Goal: Information Seeking & Learning: Find specific fact

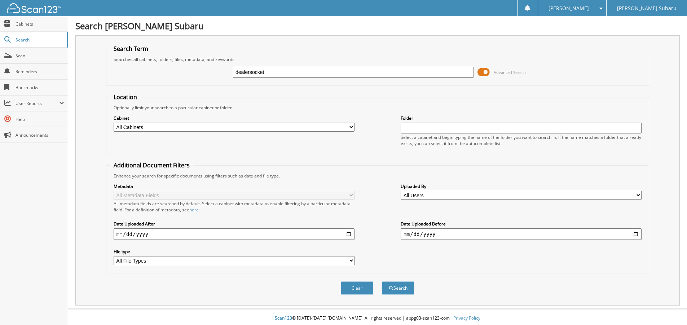
type input "dealersocket"
click at [382, 281] on button "Search" at bounding box center [398, 287] width 32 height 13
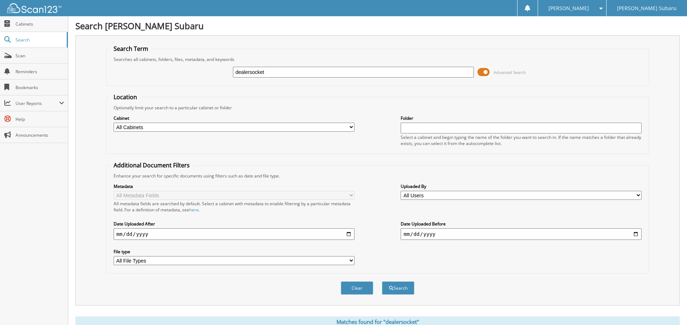
click at [347, 236] on input "date" at bounding box center [234, 234] width 241 height 12
type input "[DATE]"
click at [403, 289] on button "Search" at bounding box center [398, 287] width 32 height 13
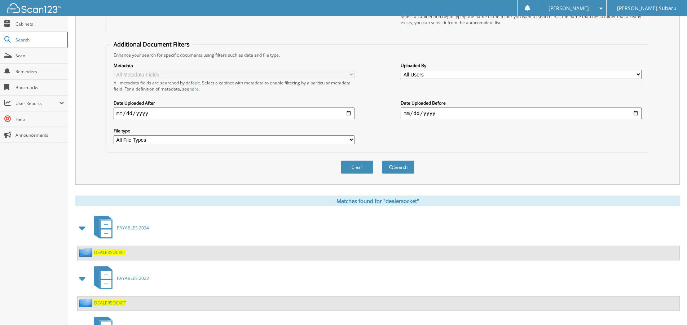
scroll to position [179, 0]
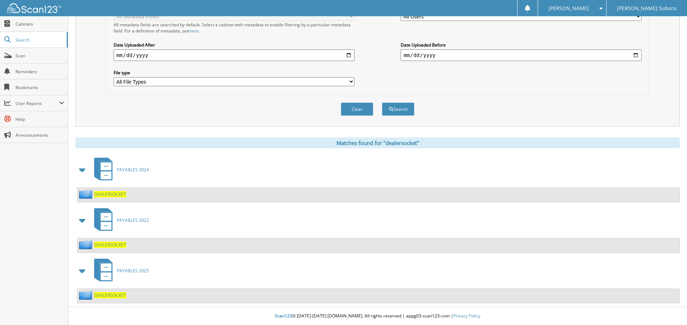
click at [83, 271] on span at bounding box center [83, 270] width 10 height 13
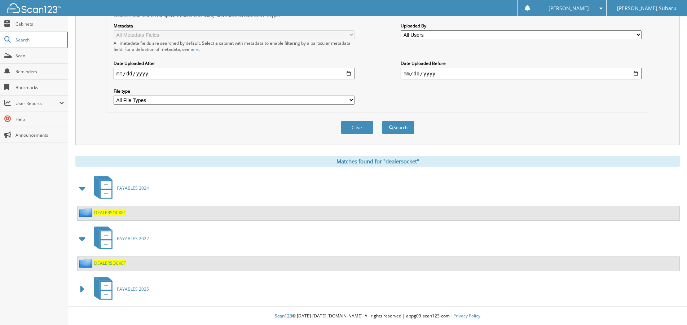
scroll to position [161, 0]
click at [79, 290] on span at bounding box center [83, 289] width 10 height 13
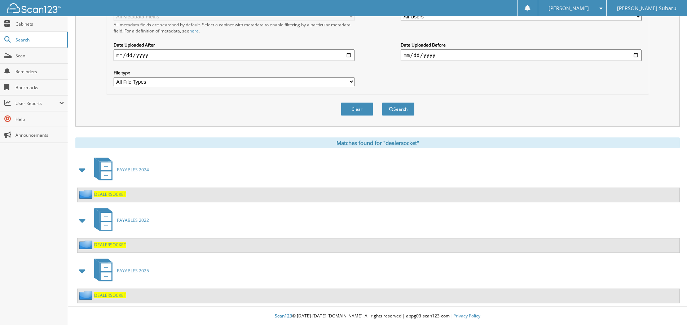
click at [136, 269] on span "PAYABLES 2025" at bounding box center [133, 271] width 32 height 6
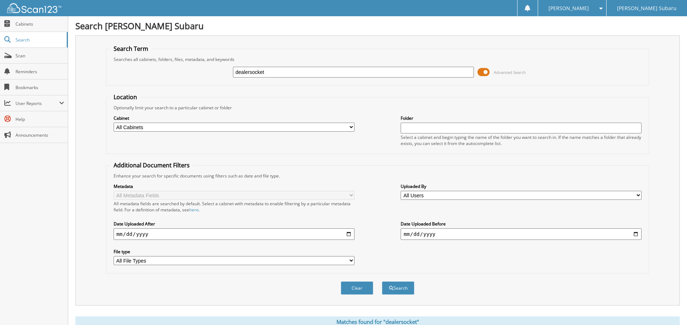
scroll to position [207, 0]
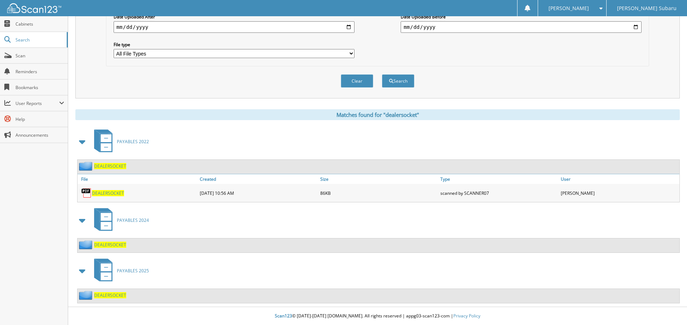
click at [84, 221] on span at bounding box center [83, 220] width 10 height 13
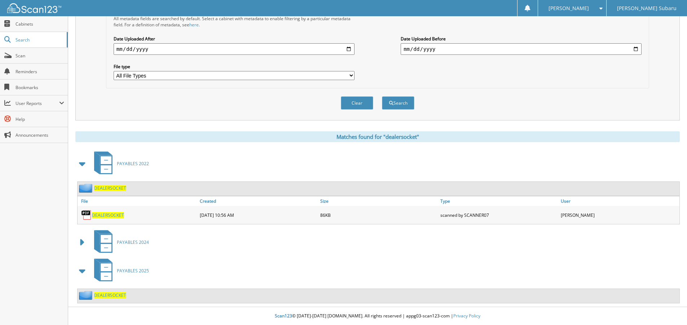
click at [83, 241] on span at bounding box center [83, 242] width 10 height 13
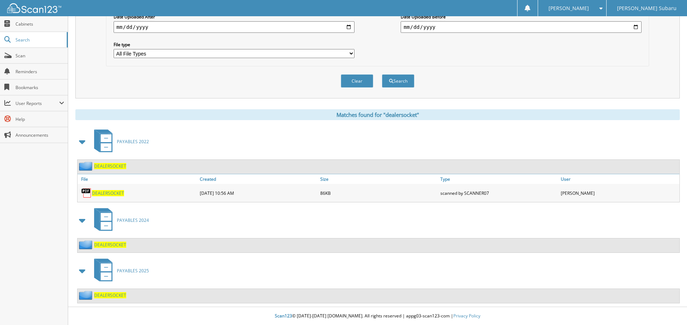
click at [81, 270] on span at bounding box center [83, 270] width 10 height 13
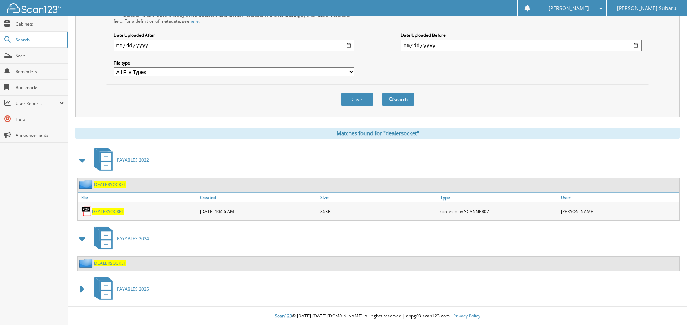
scroll to position [189, 0]
click at [75, 290] on span at bounding box center [82, 289] width 14 height 17
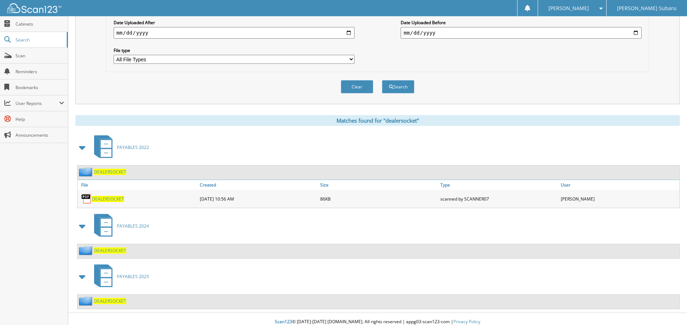
scroll to position [0, 0]
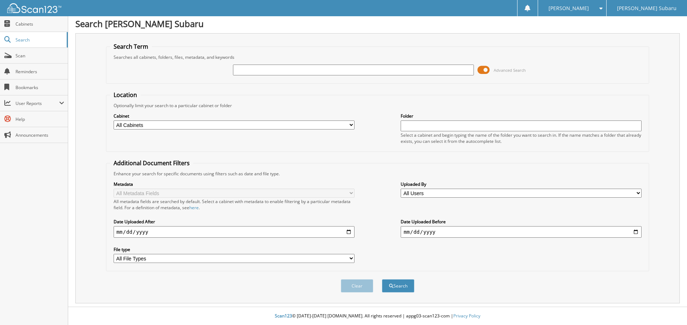
scroll to position [3, 0]
click at [350, 232] on input "date" at bounding box center [234, 232] width 241 height 12
type input "[DATE]"
click at [637, 231] on input "date" at bounding box center [521, 232] width 241 height 12
type input "2025-09-24"
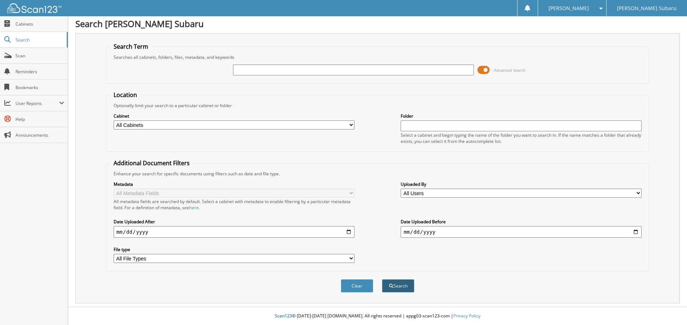
click at [402, 283] on button "Search" at bounding box center [398, 285] width 32 height 13
click at [59, 59] on link "Scan" at bounding box center [34, 56] width 68 height 16
